Goal: Information Seeking & Learning: Learn about a topic

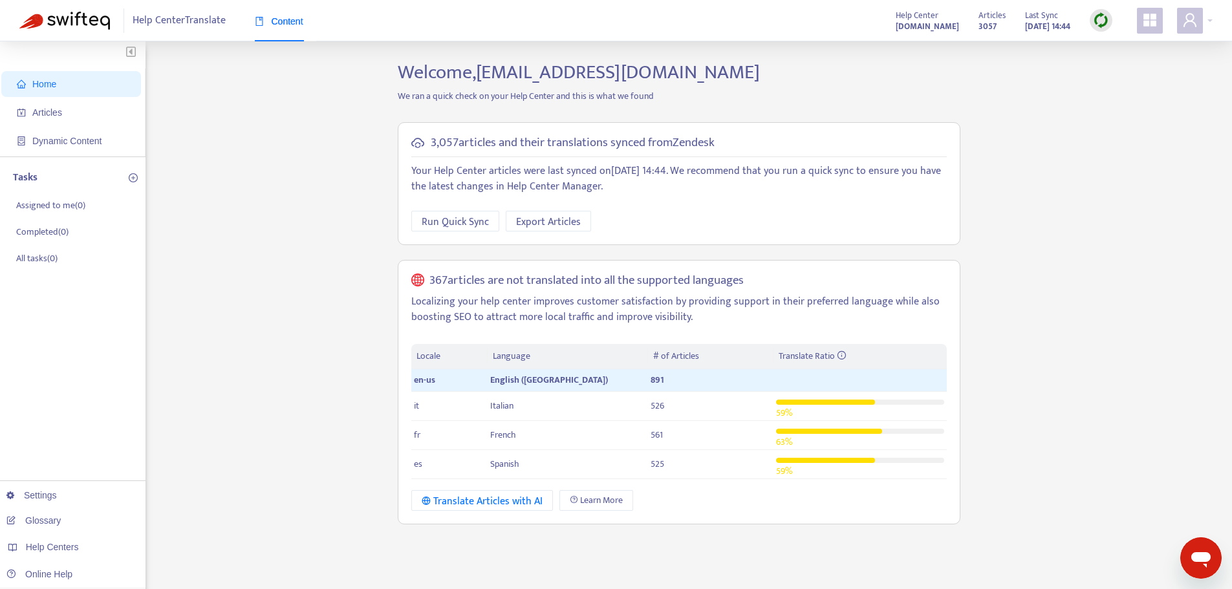
click at [475, 137] on h5 "3,057 articles and their translations synced from Zendesk" at bounding box center [573, 143] width 284 height 15
click at [56, 91] on span "Home" at bounding box center [74, 84] width 114 height 26
click at [25, 111] on icon "account-book" at bounding box center [21, 113] width 8 height 8
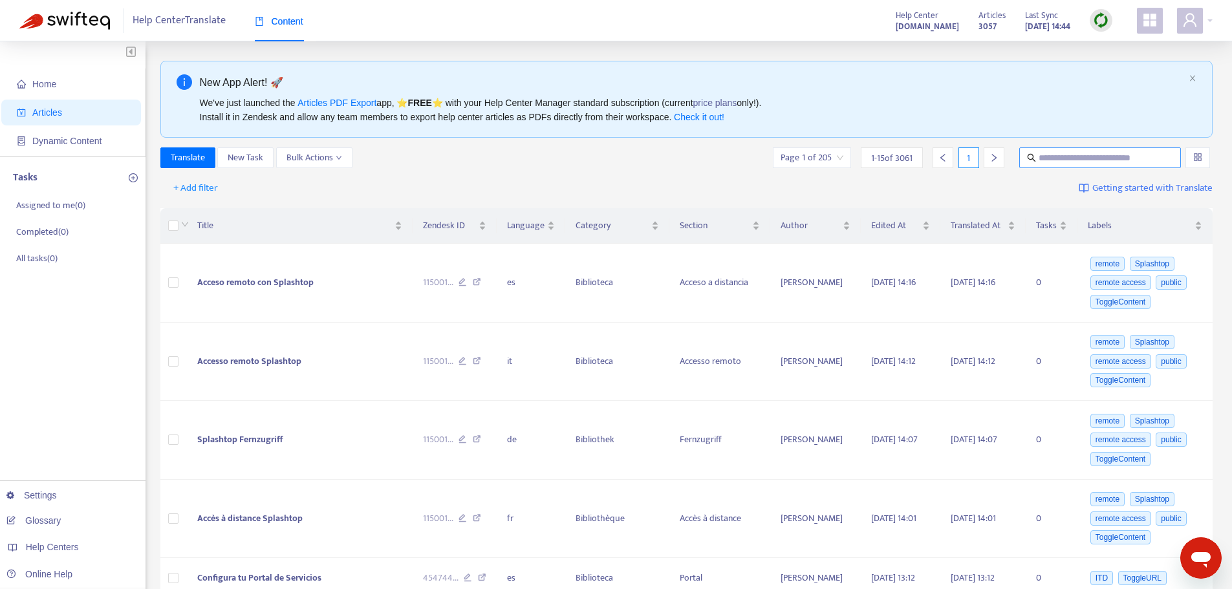
click at [1088, 159] on input "text" at bounding box center [1100, 158] width 124 height 14
type input "******"
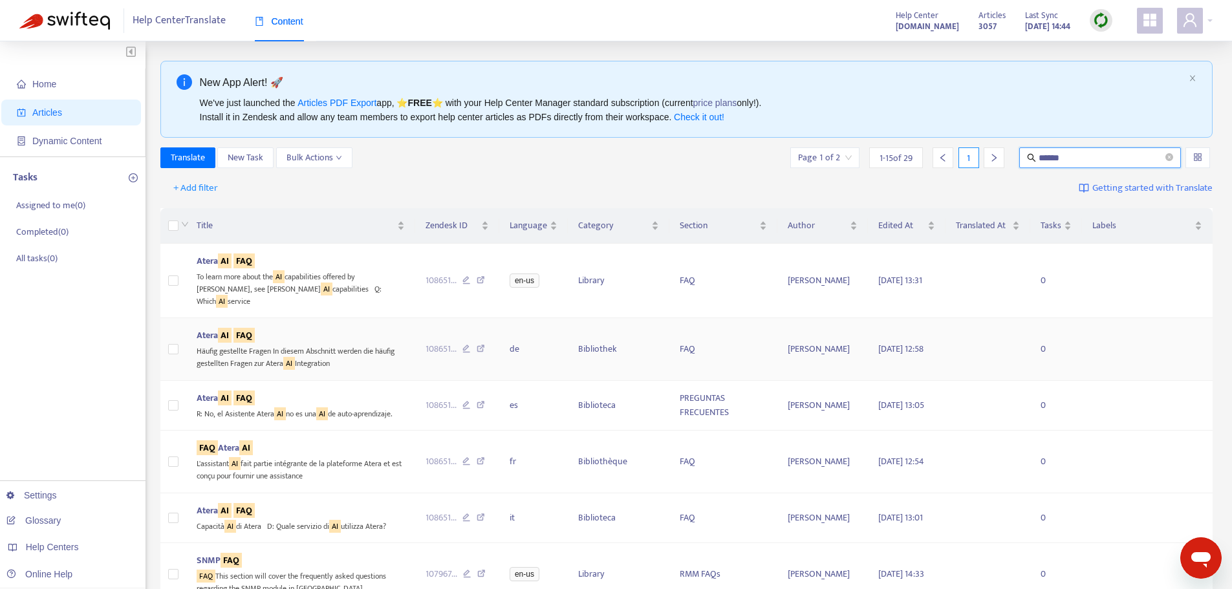
click at [230, 328] on sqkw "AI" at bounding box center [225, 335] width 14 height 15
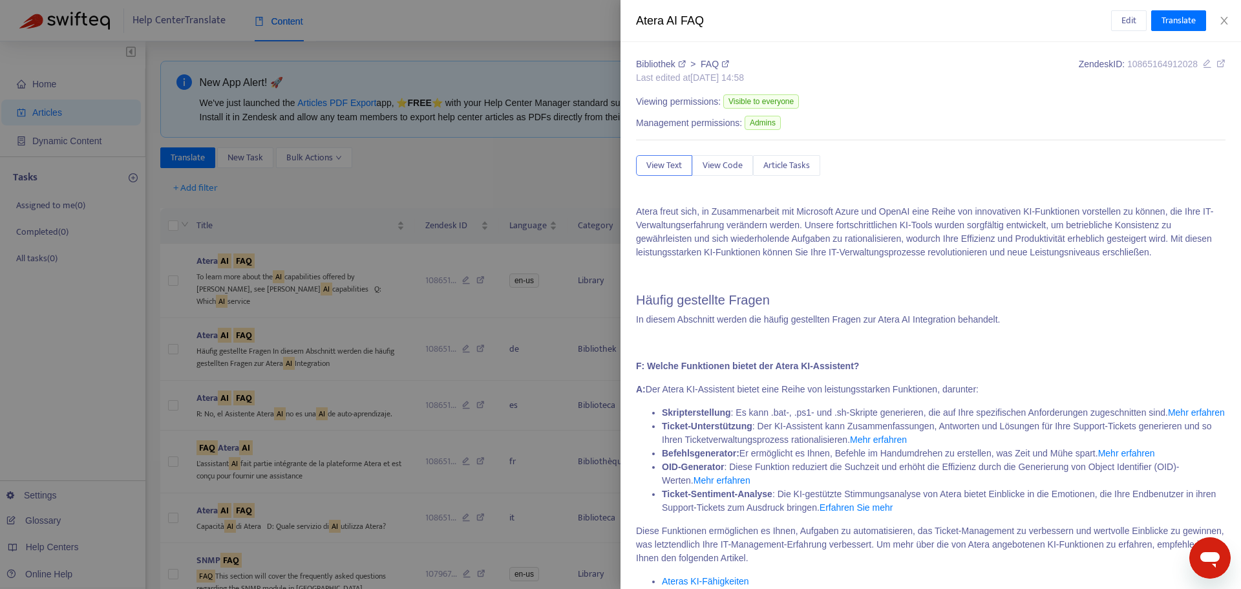
click at [685, 62] on icon at bounding box center [682, 64] width 8 height 8
click at [714, 66] on link "FAQ" at bounding box center [715, 64] width 28 height 10
click at [1217, 65] on icon at bounding box center [1221, 63] width 9 height 9
click at [550, 39] on div at bounding box center [620, 294] width 1241 height 589
